Goal: Task Accomplishment & Management: Complete application form

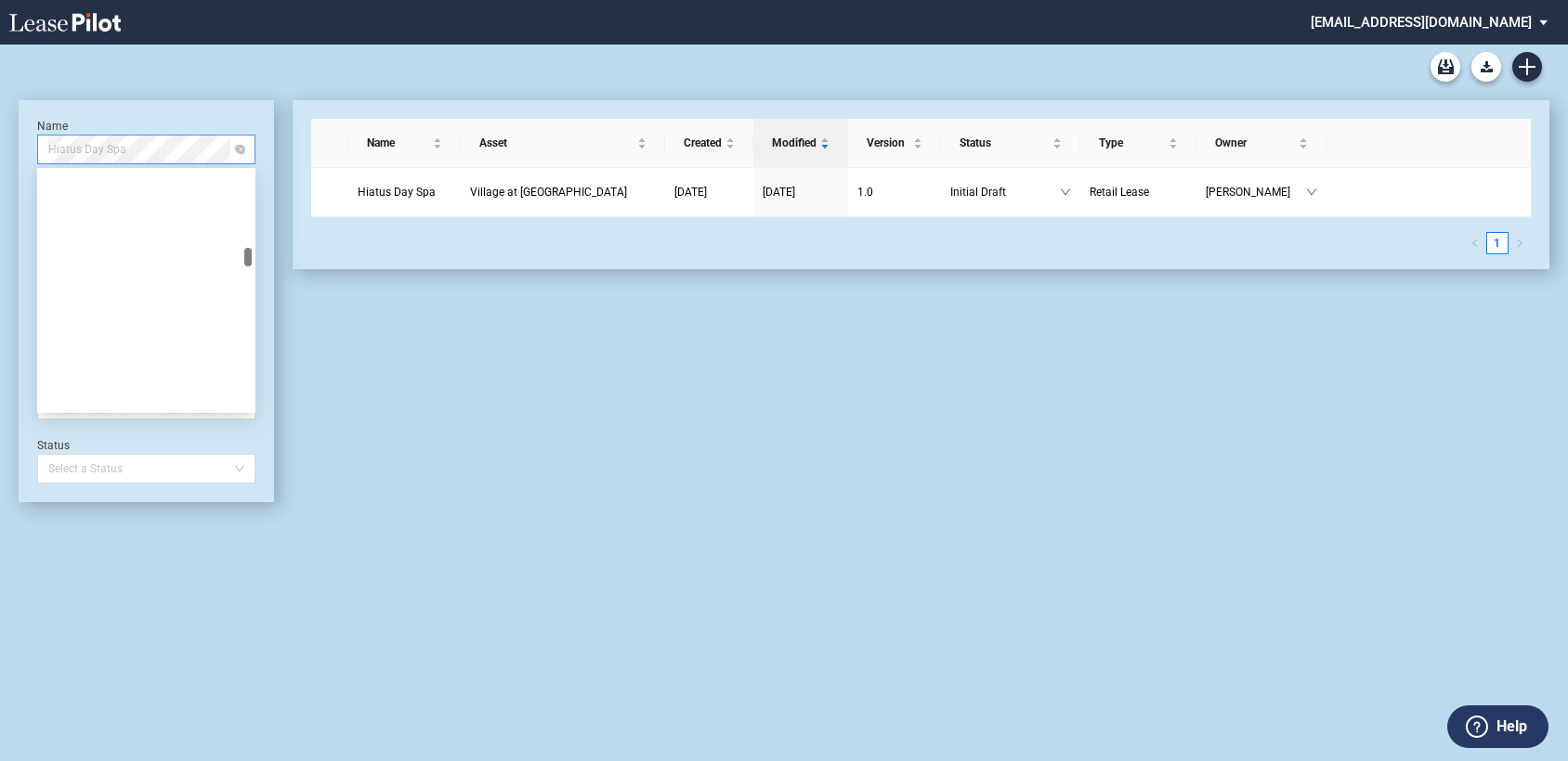
click at [192, 152] on span "Hiatus Day Spa" at bounding box center [146, 149] width 196 height 28
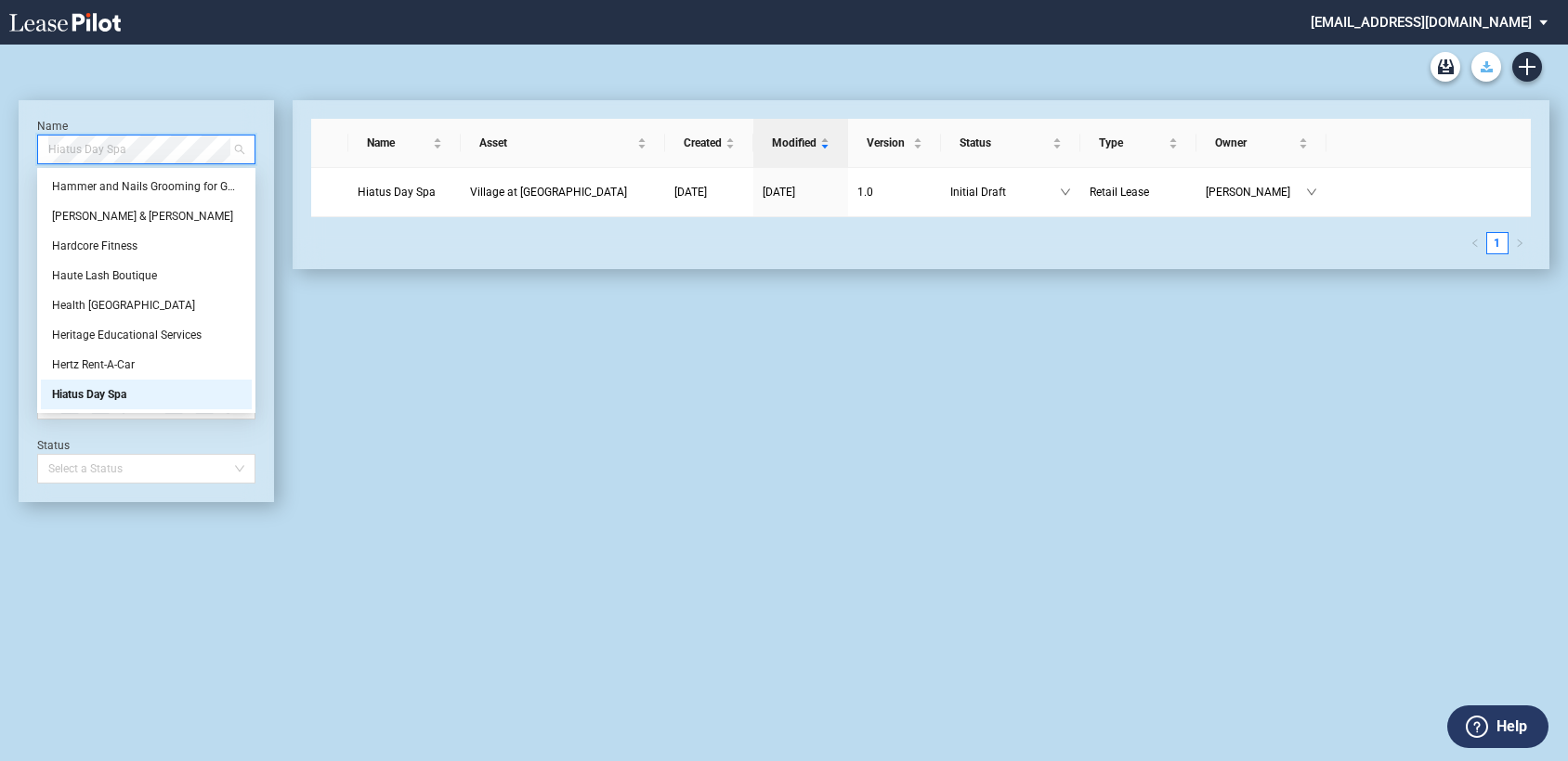
click at [1488, 65] on use "Download Blank Form" at bounding box center [1486, 67] width 12 height 11
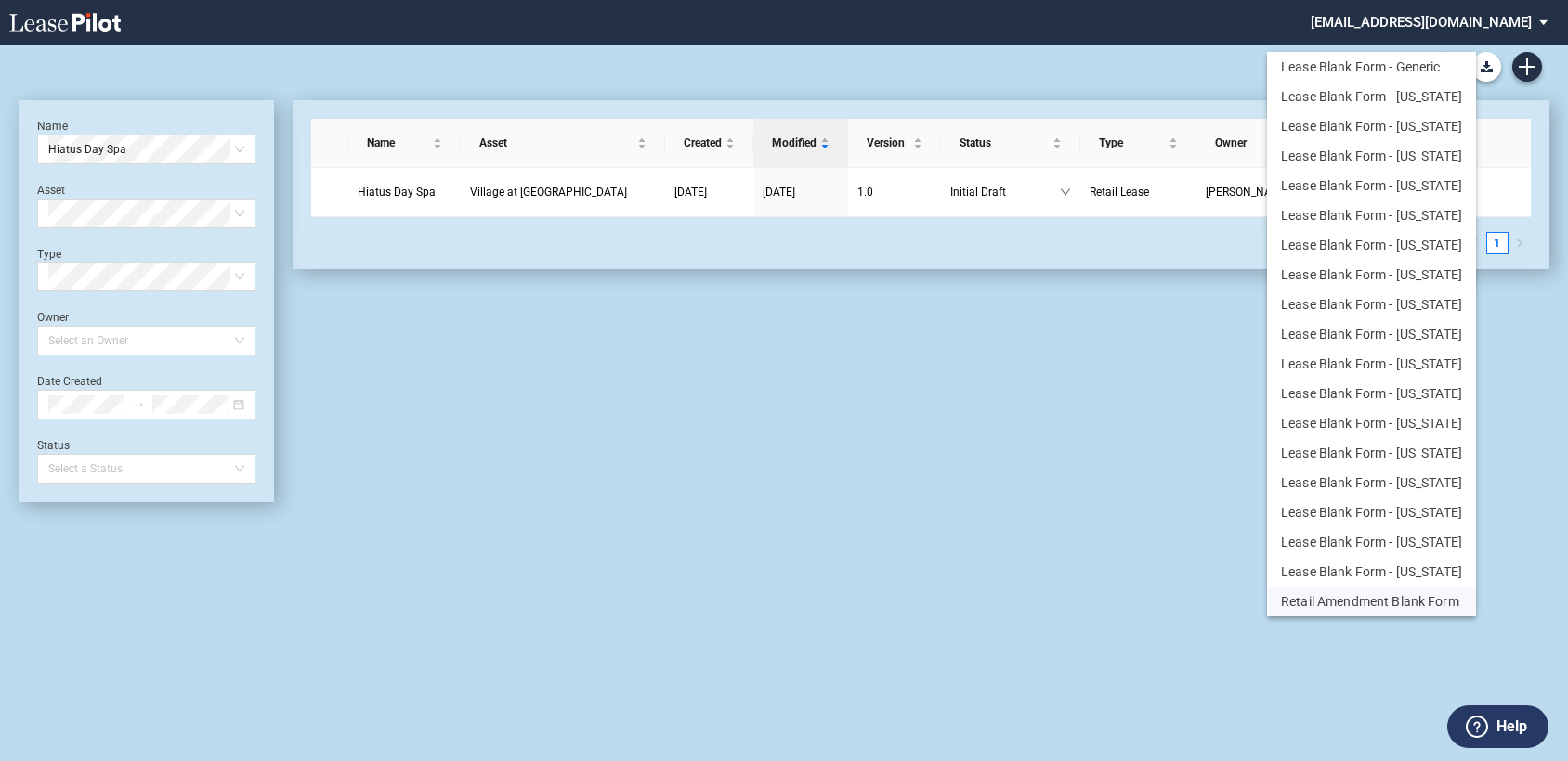
click at [1421, 600] on button "Retail Amendment Blank Form" at bounding box center [1371, 601] width 209 height 30
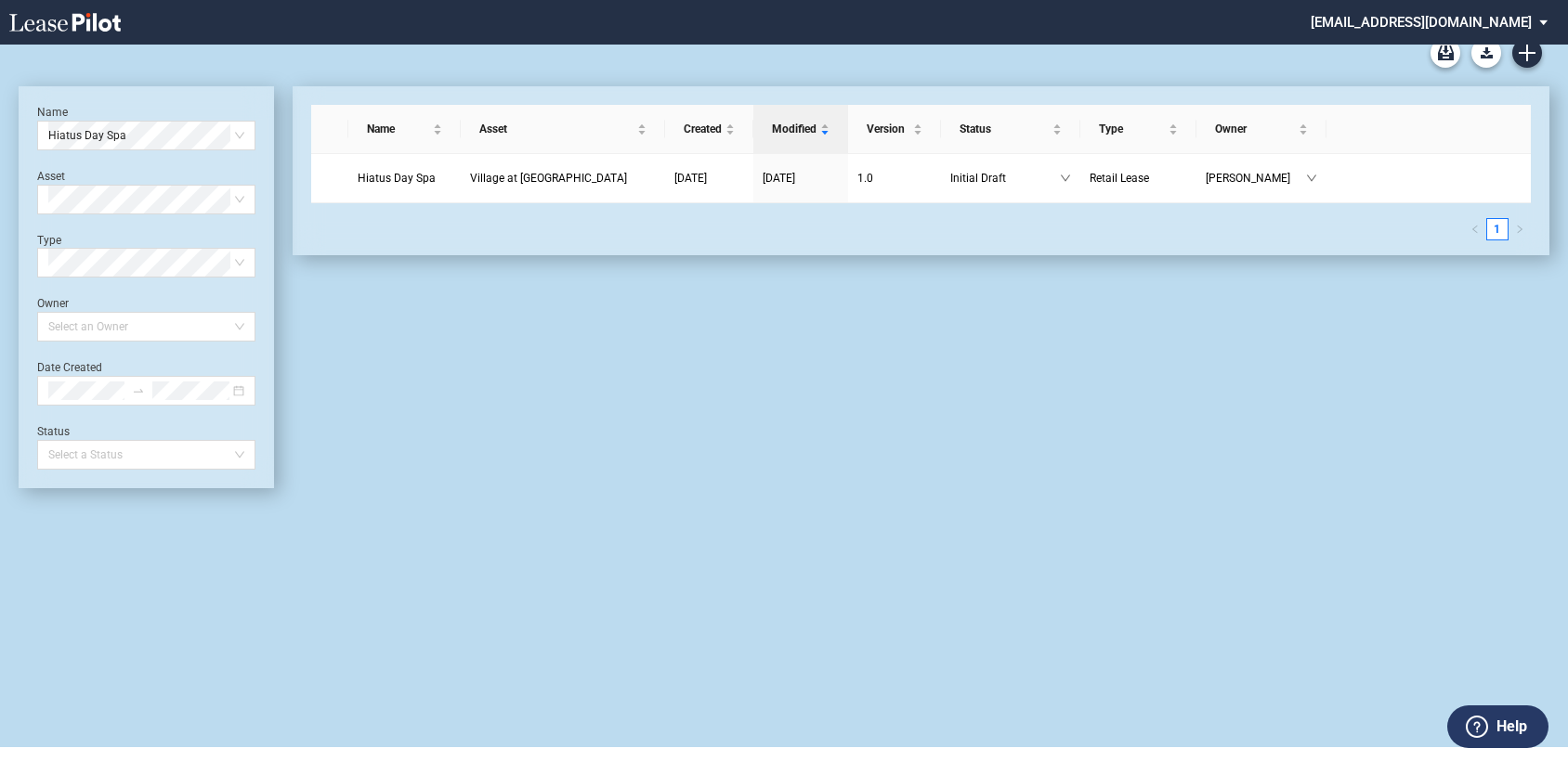
scroll to position [0, 0]
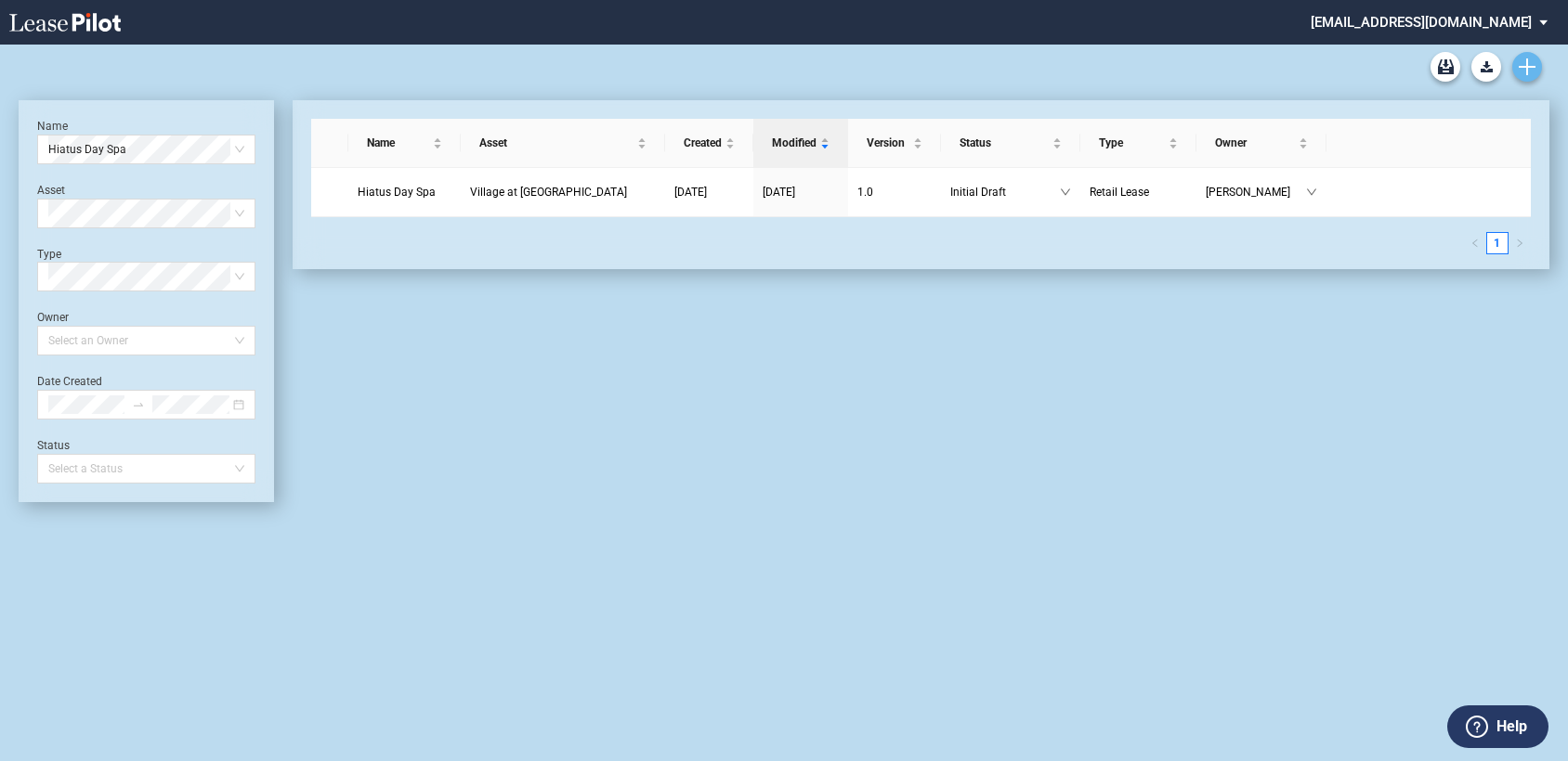
click at [1529, 61] on icon "Create new document" at bounding box center [1528, 67] width 17 height 17
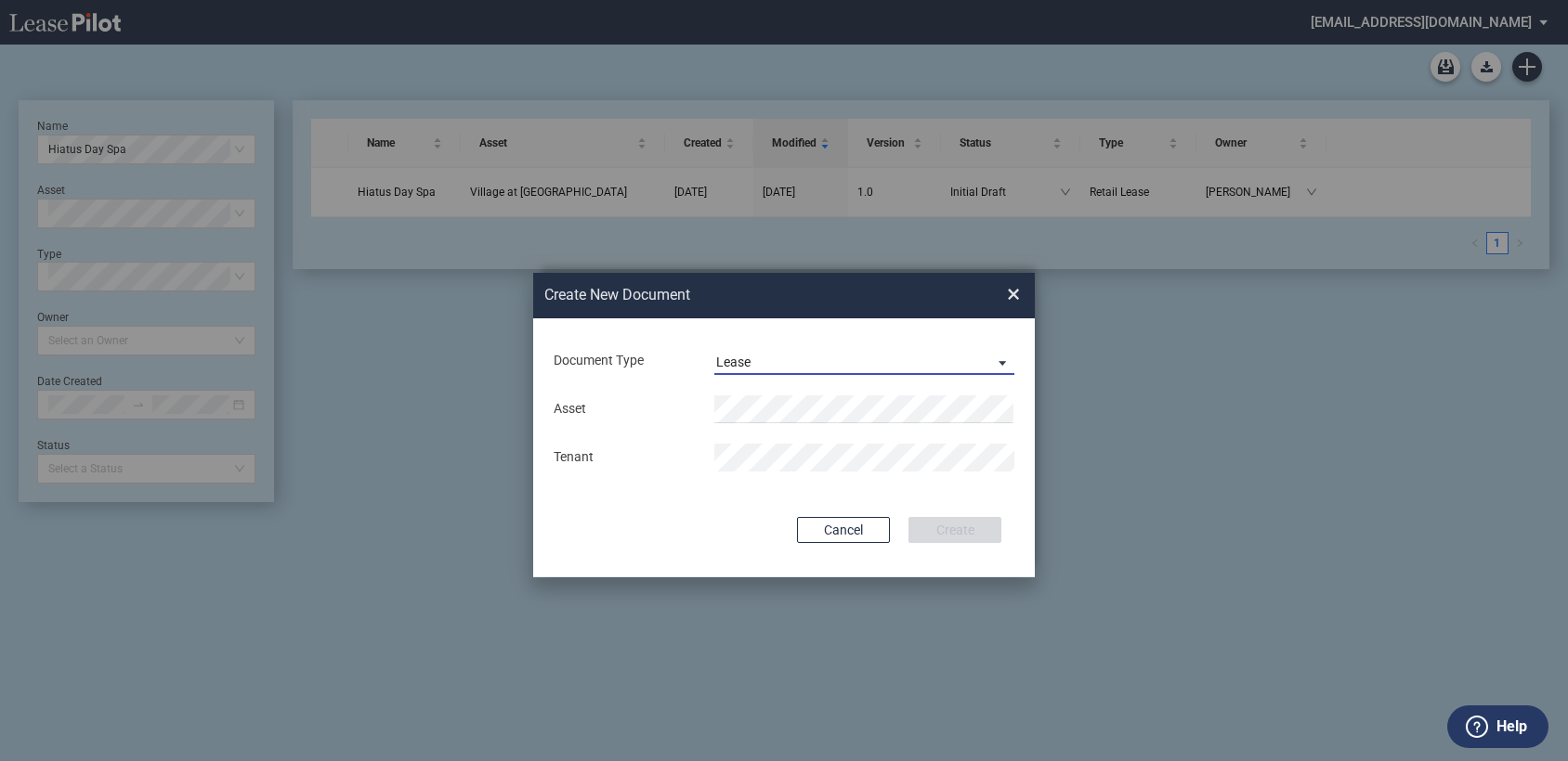
click at [896, 358] on span "Lease" at bounding box center [850, 363] width 267 height 19
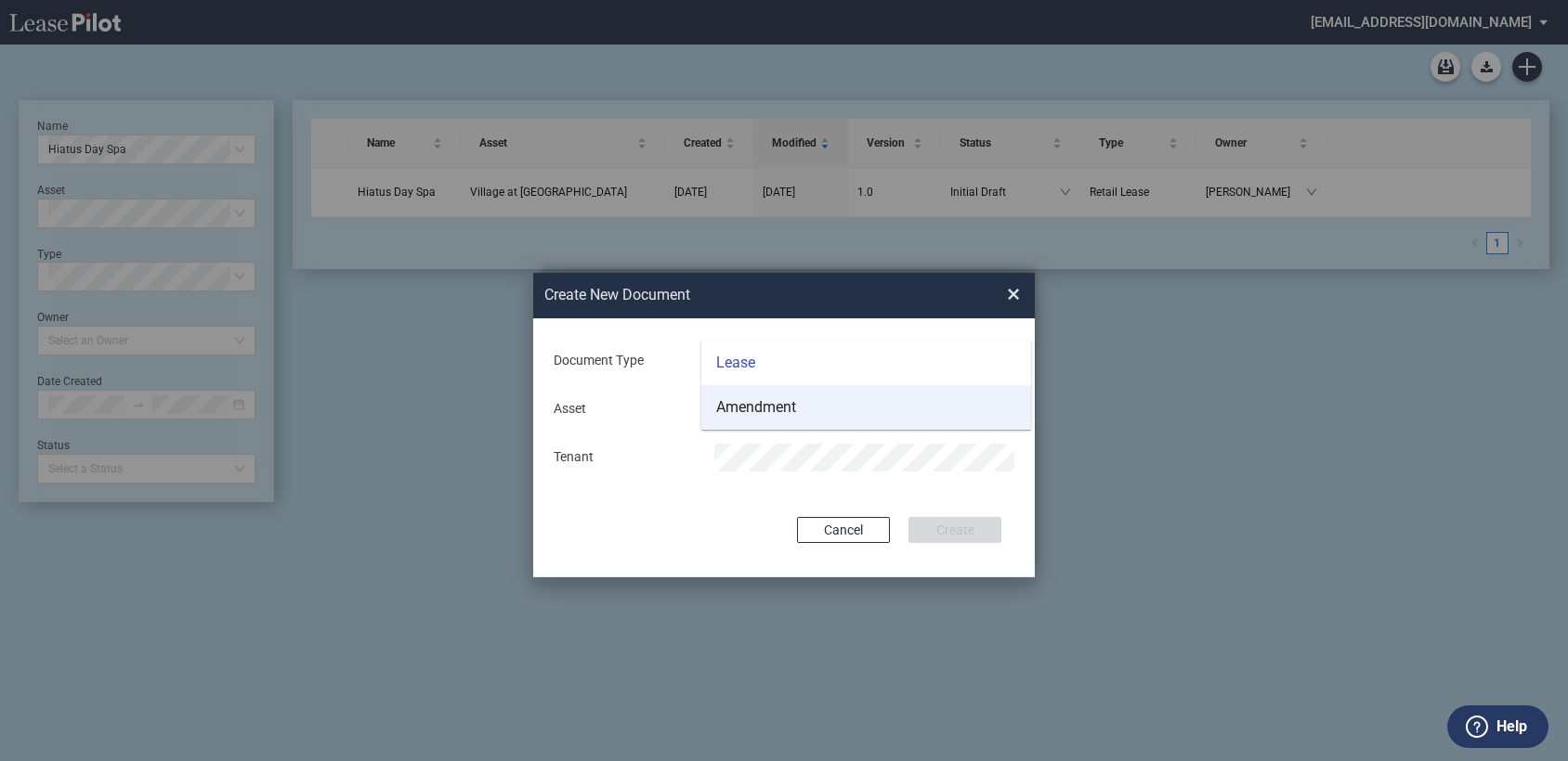
click at [877, 405] on md-option "Amendment" at bounding box center [866, 407] width 330 height 44
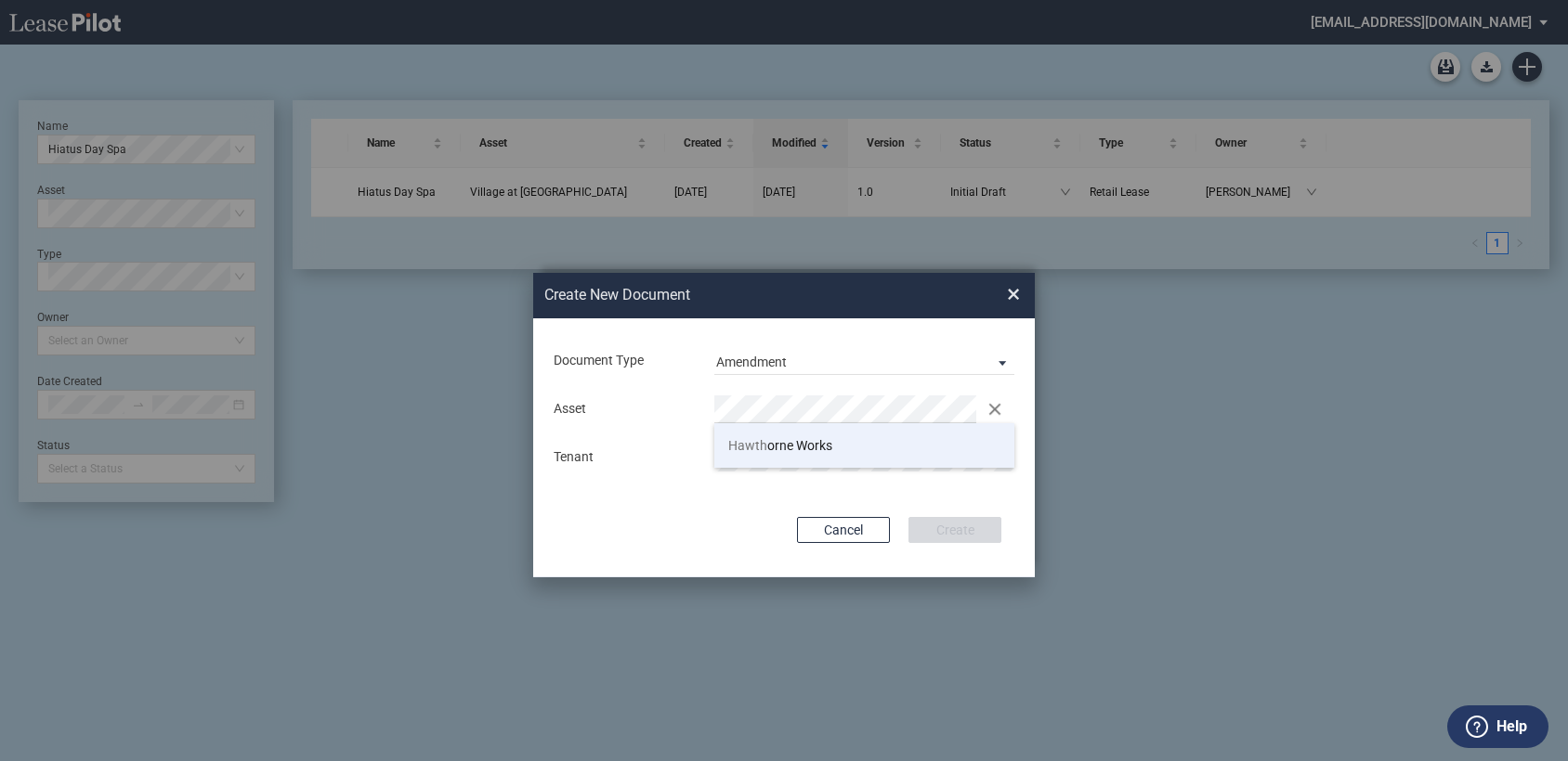
click at [829, 441] on span "Hawth orne Works" at bounding box center [780, 446] width 104 height 15
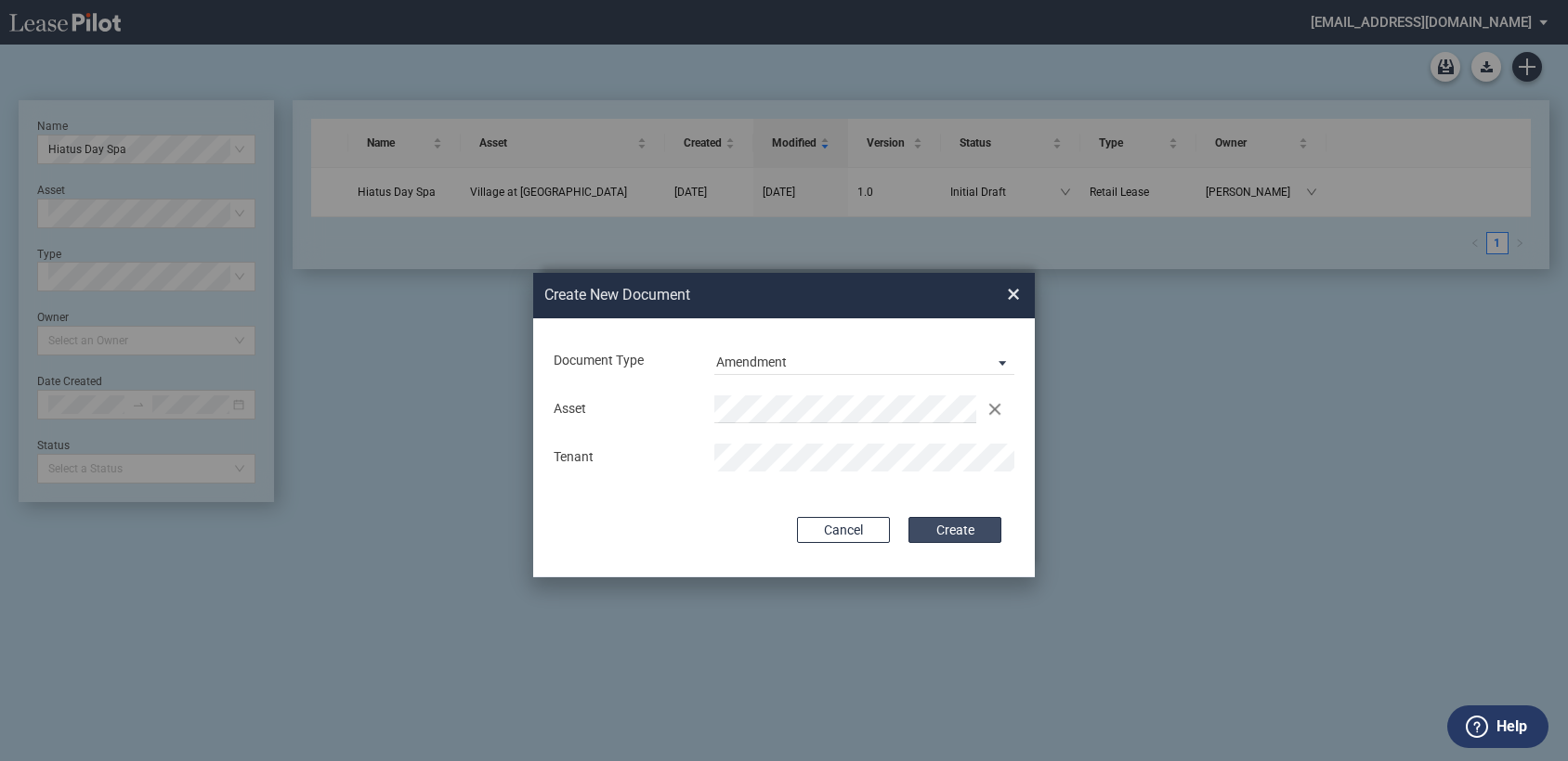
click at [966, 529] on button "Create" at bounding box center [955, 530] width 93 height 26
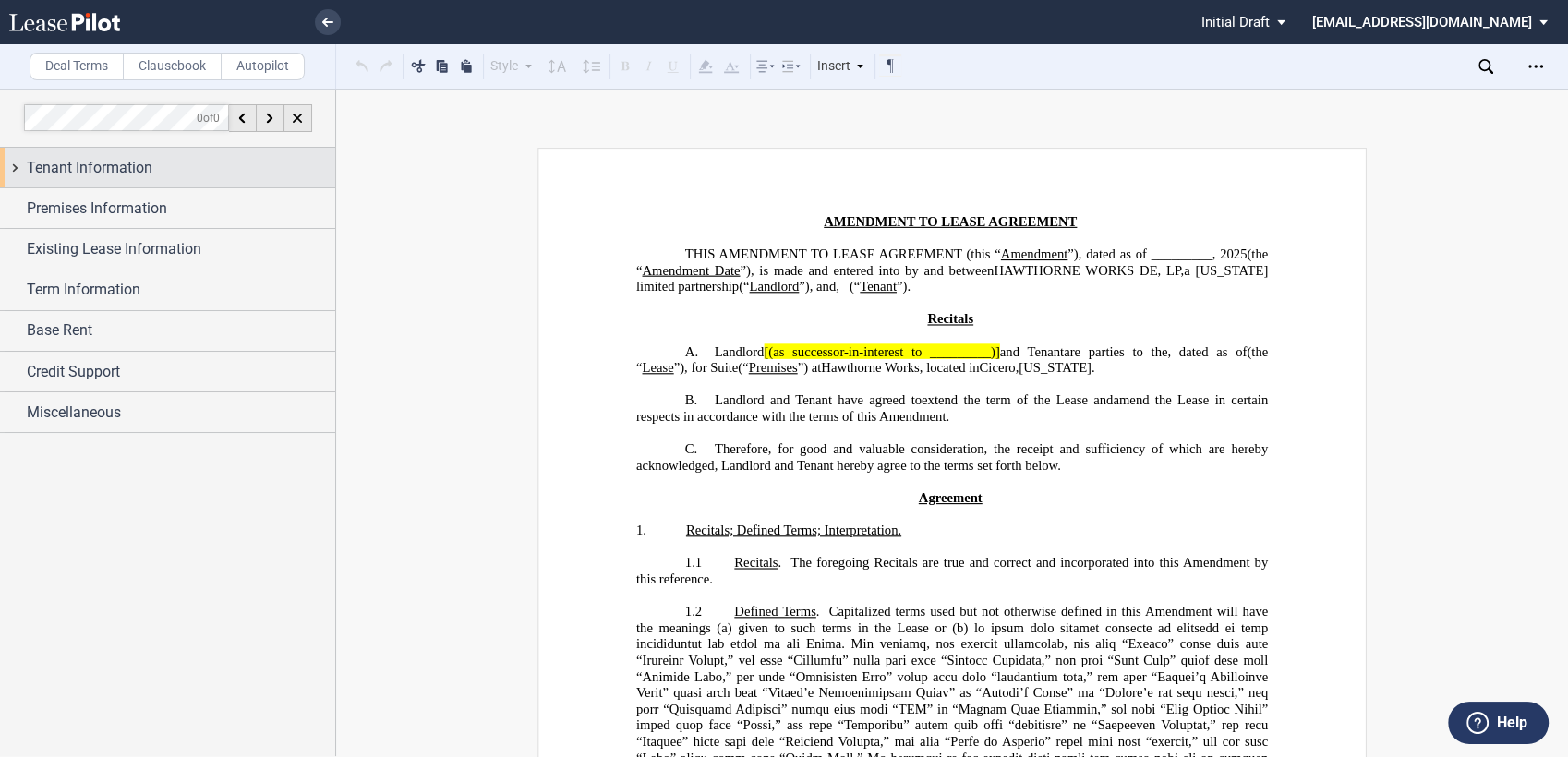
click at [90, 163] on span "Tenant Information" at bounding box center [90, 168] width 126 height 22
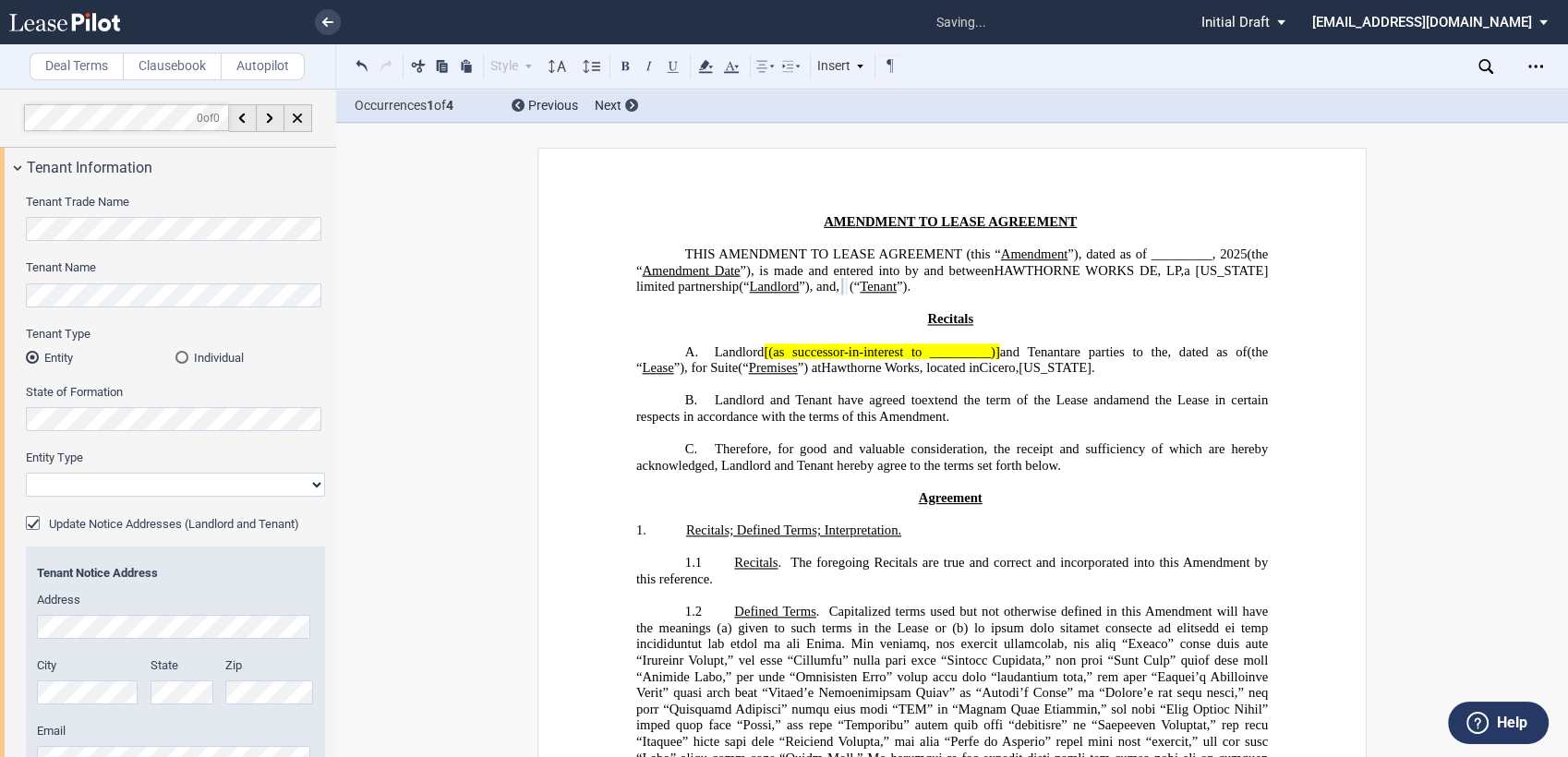
select select "corporation"
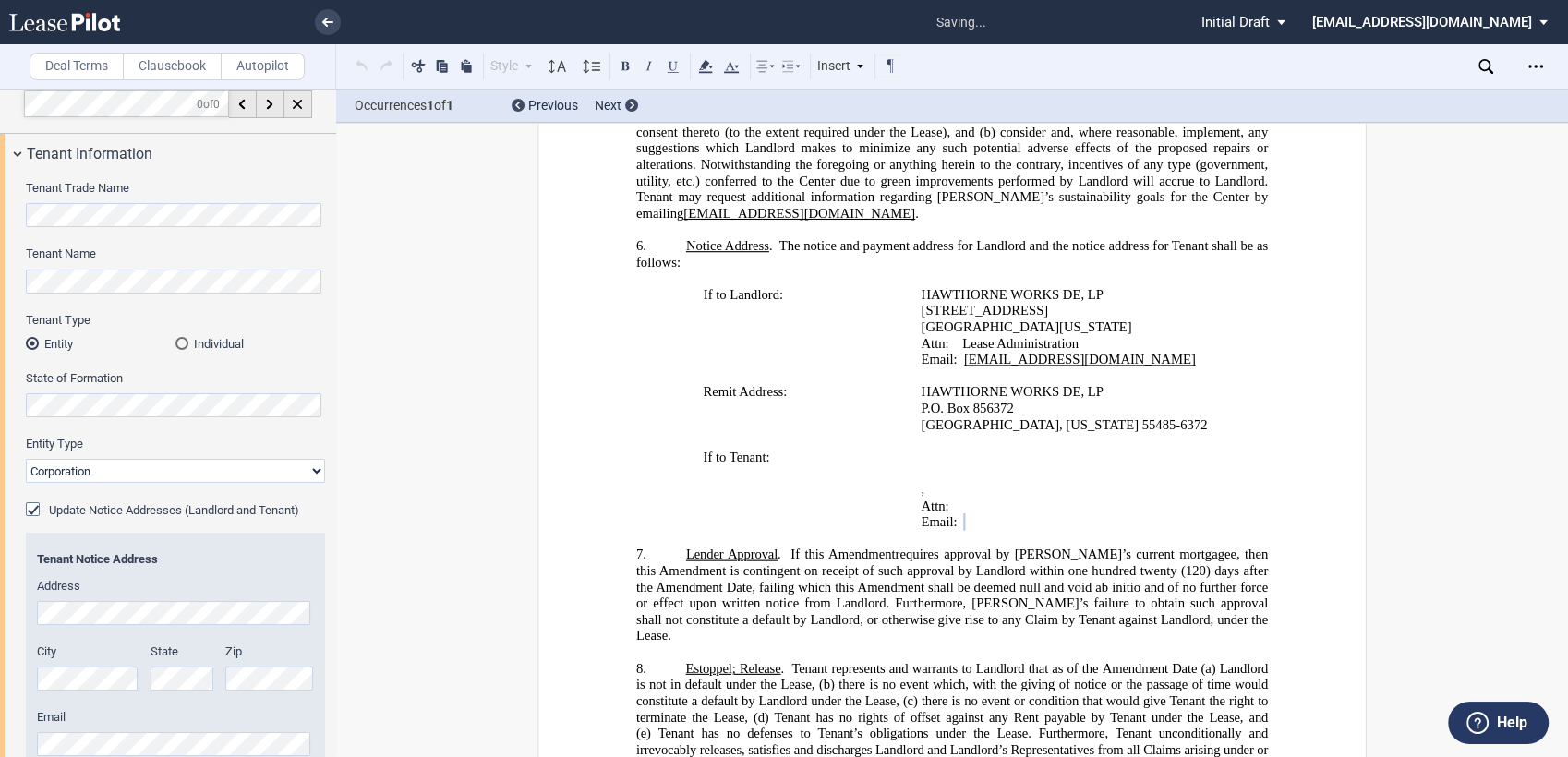
scroll to position [400, 0]
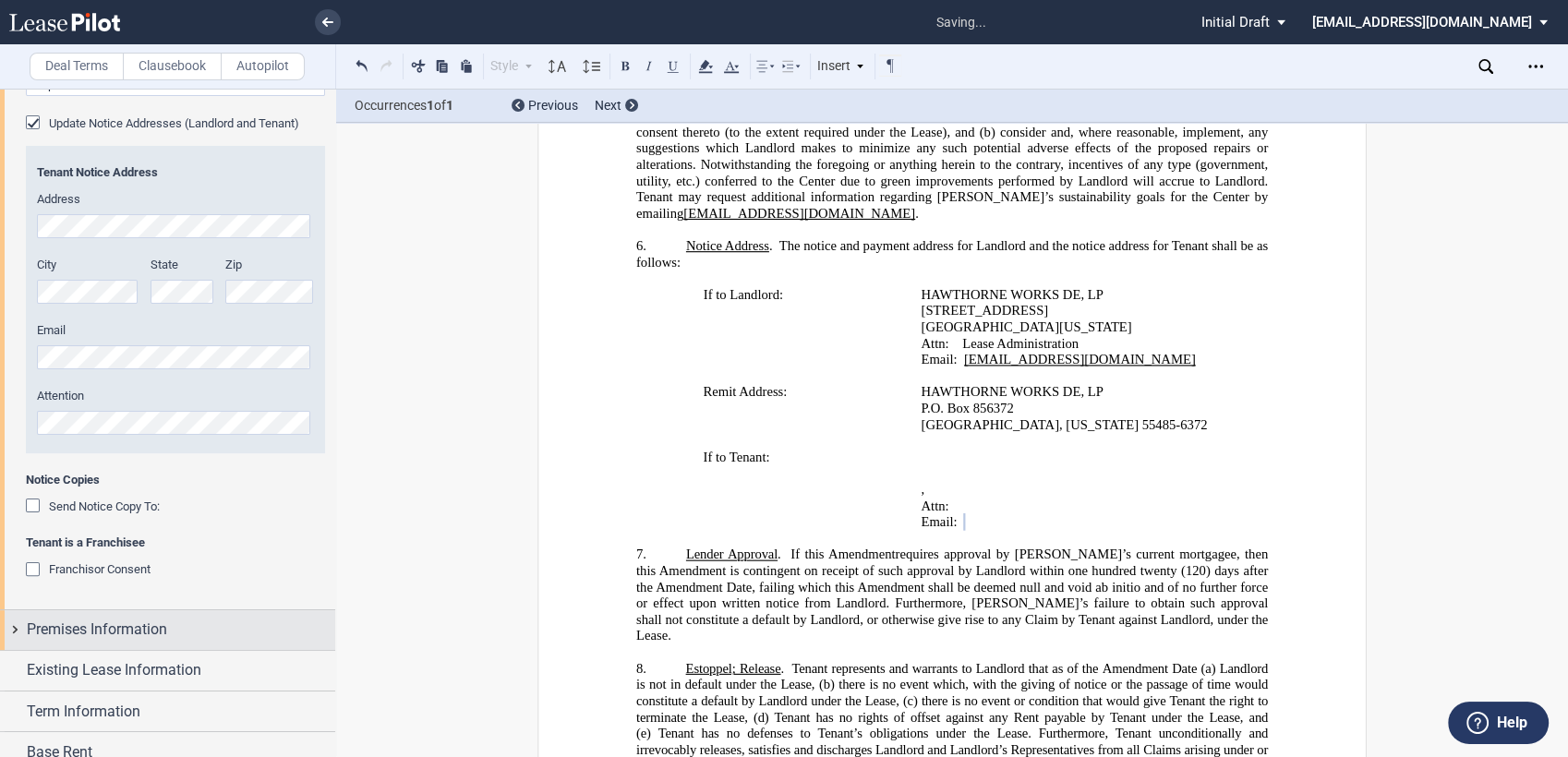
click at [220, 627] on div "Premises Information" at bounding box center [181, 630] width 308 height 22
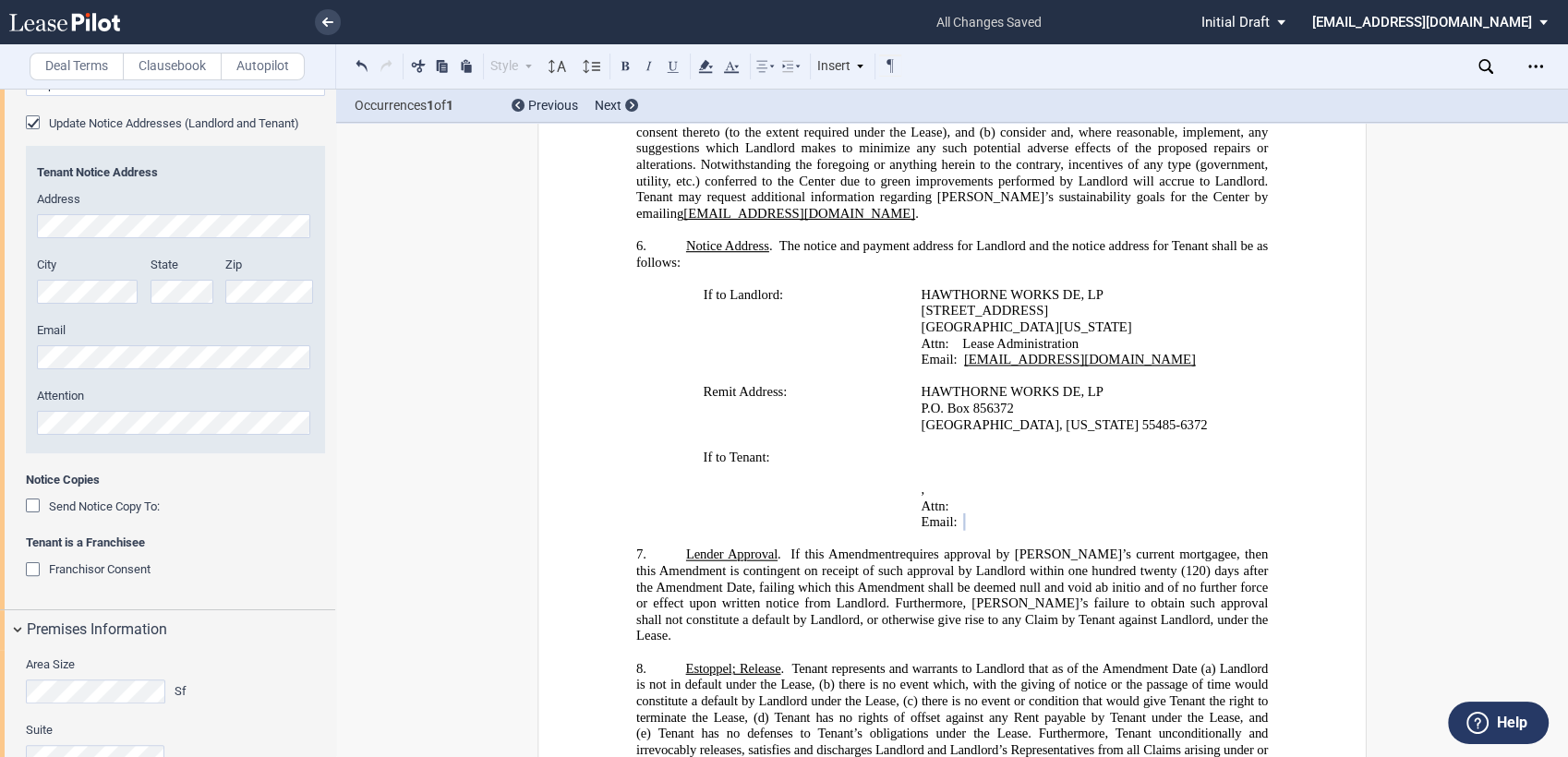
click at [1100, 450] on p "﻿ ﻿" at bounding box center [1076, 458] width 312 height 17
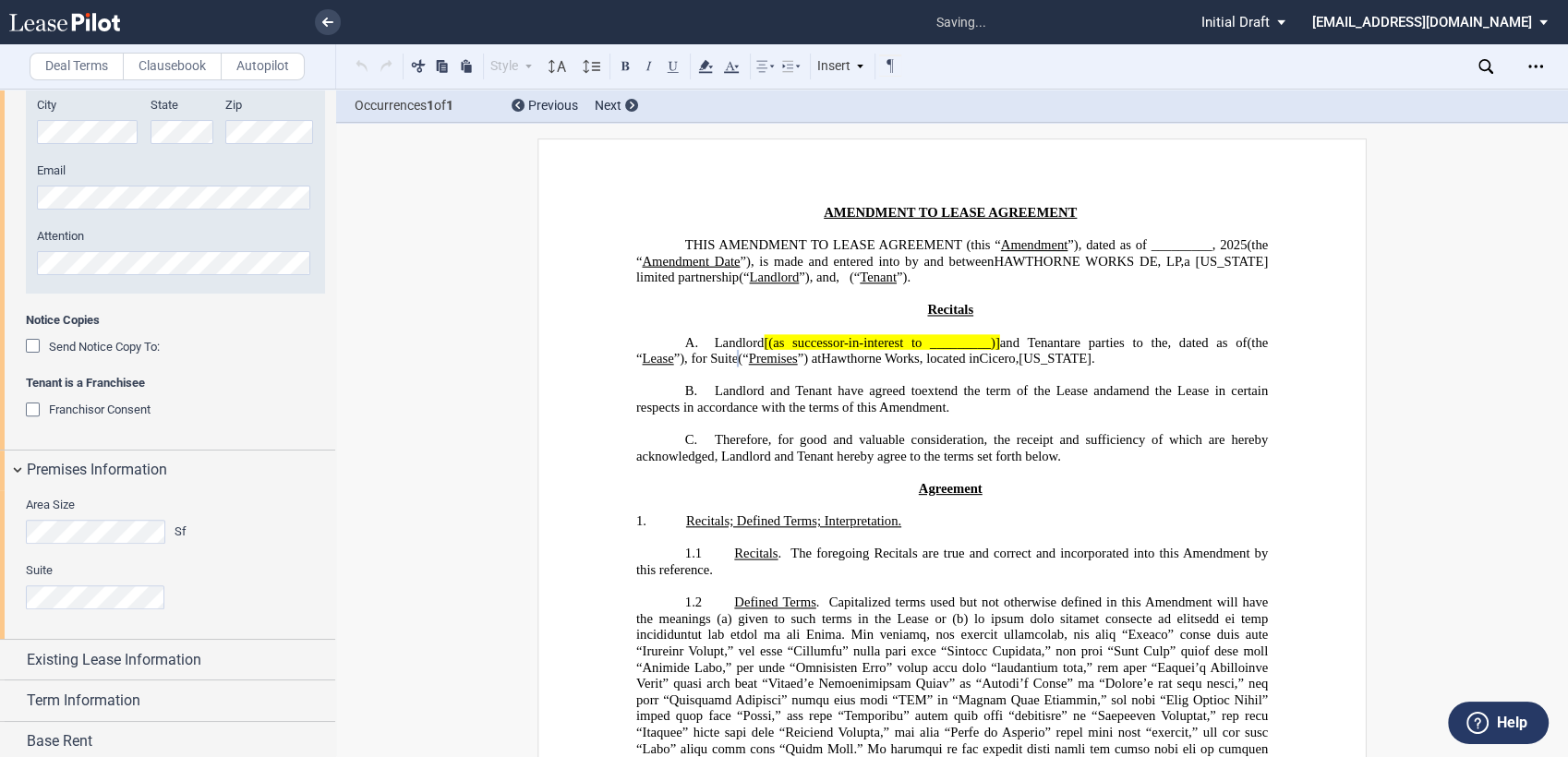
scroll to position [606, 0]
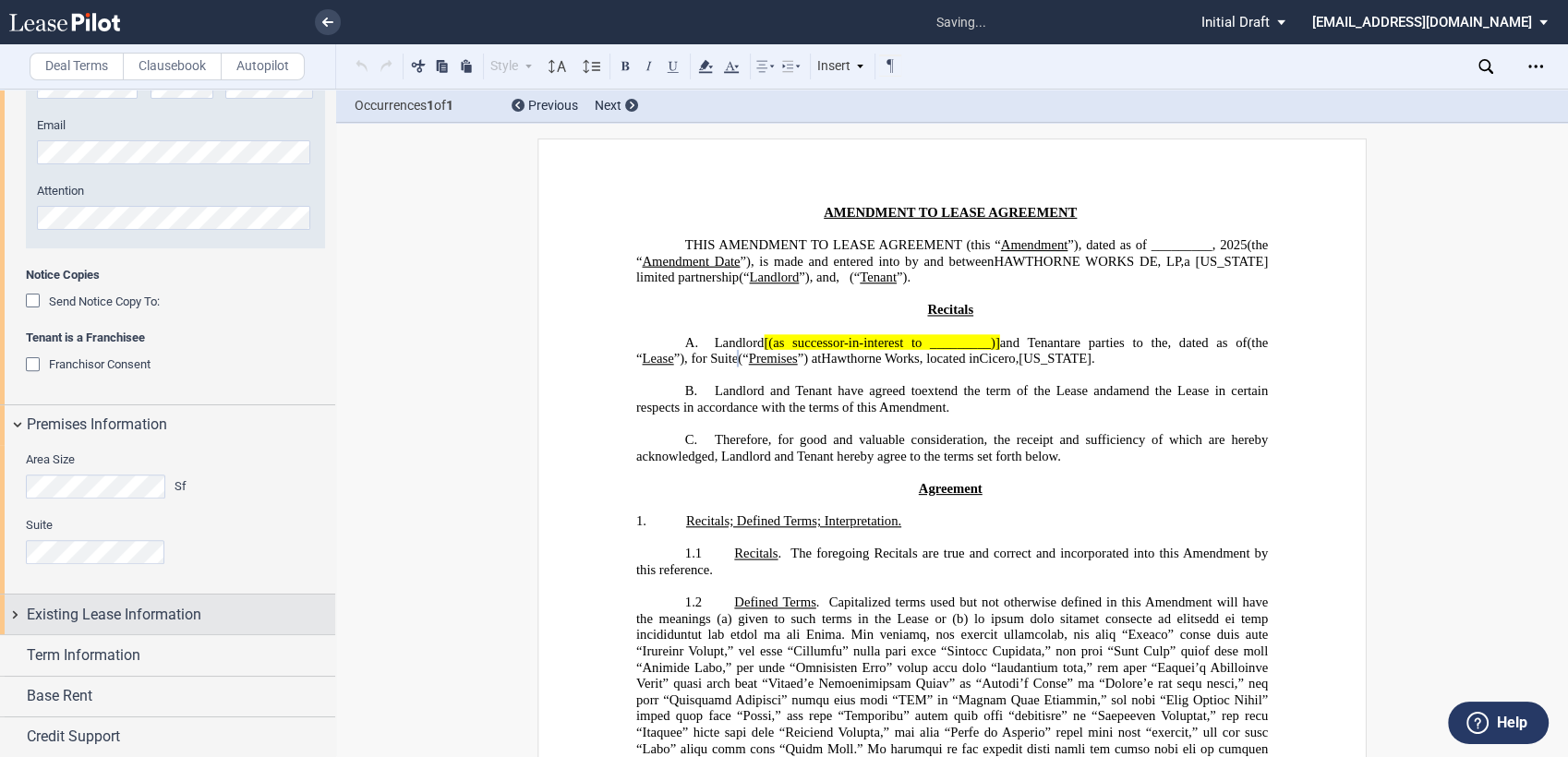
click at [162, 620] on span "Existing Lease Information" at bounding box center [114, 615] width 175 height 22
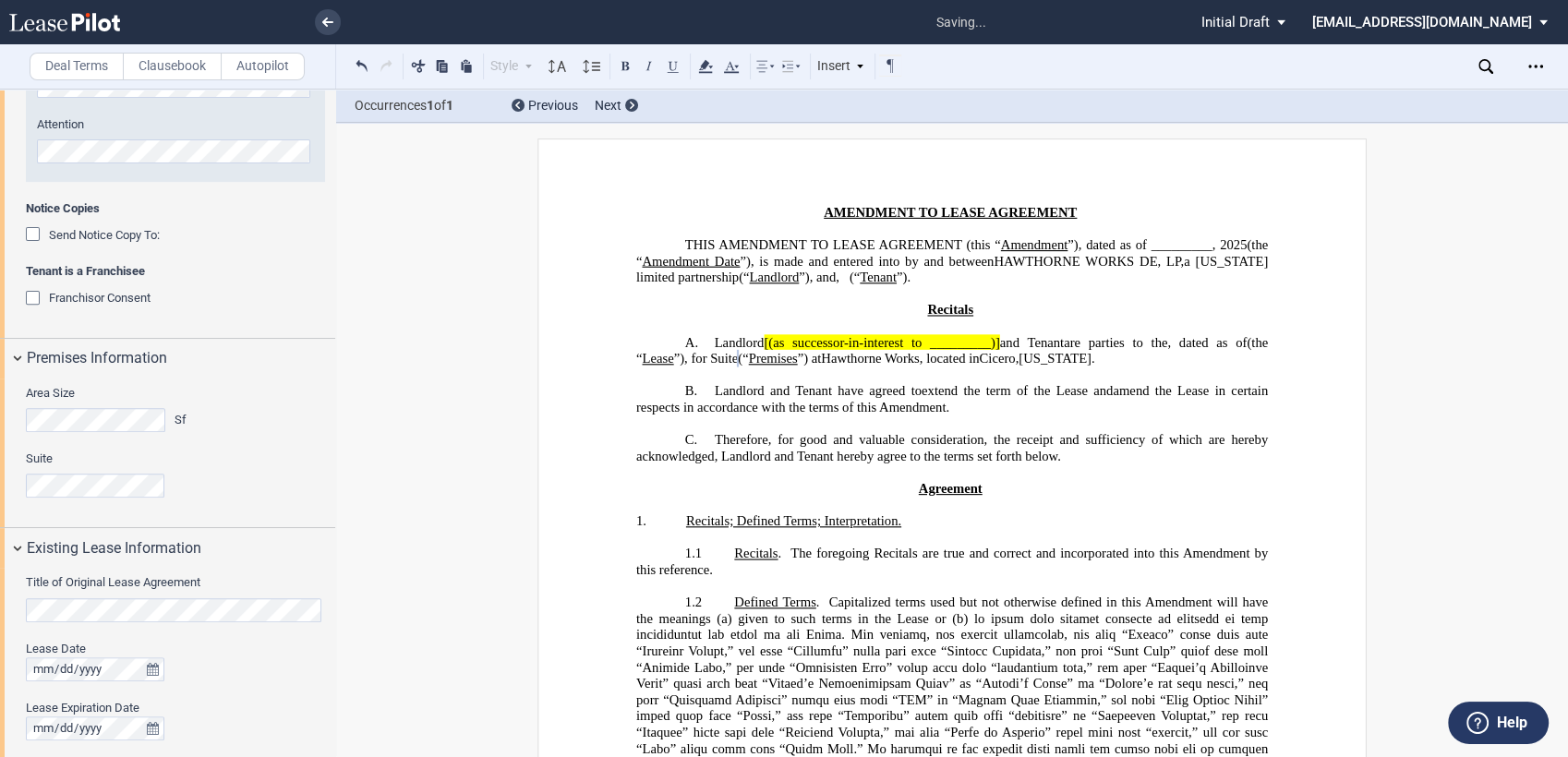
scroll to position [709, 0]
